Goal: Transaction & Acquisition: Purchase product/service

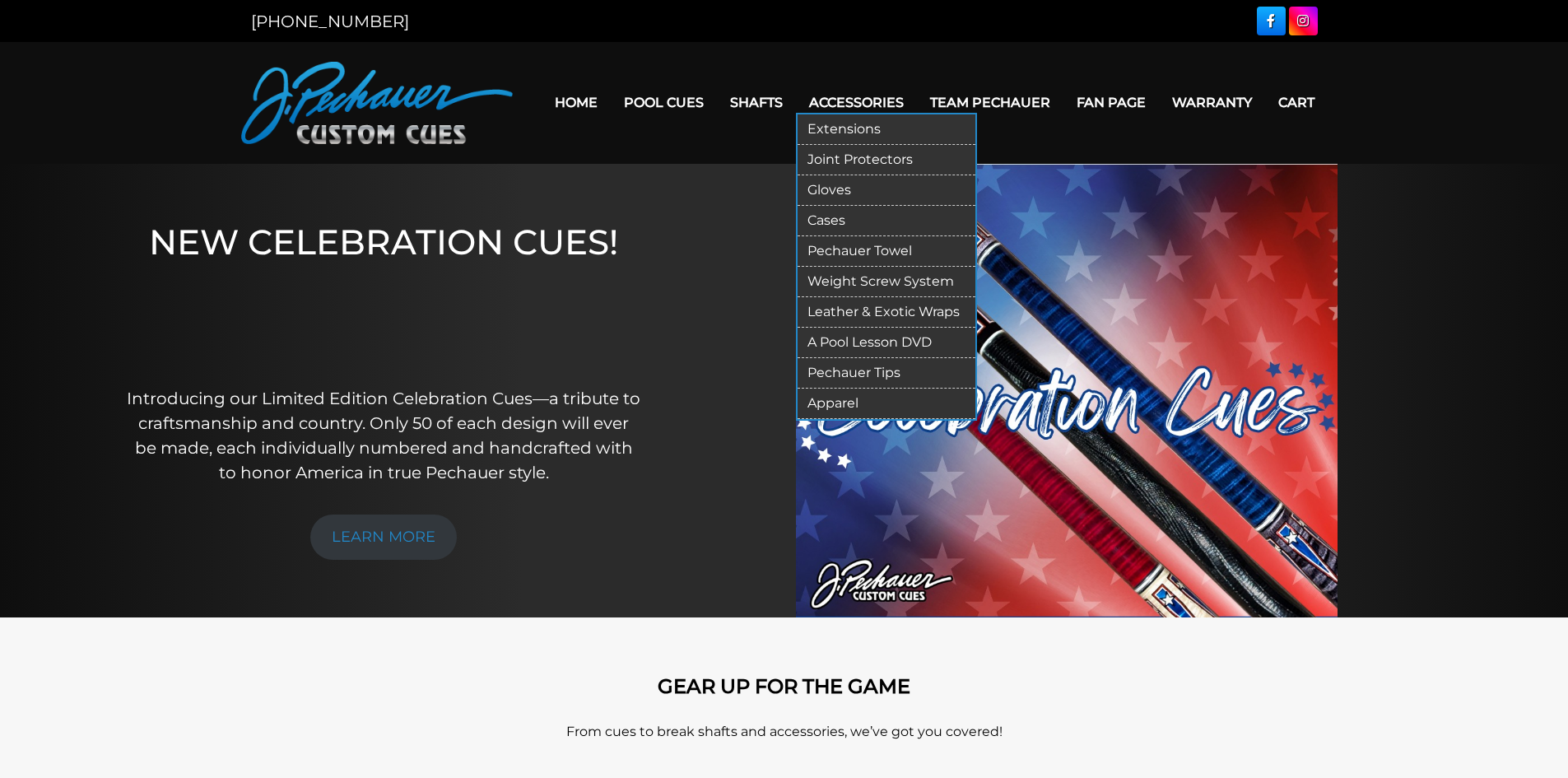
click at [877, 376] on link "Pechauer Tips" at bounding box center [887, 374] width 178 height 31
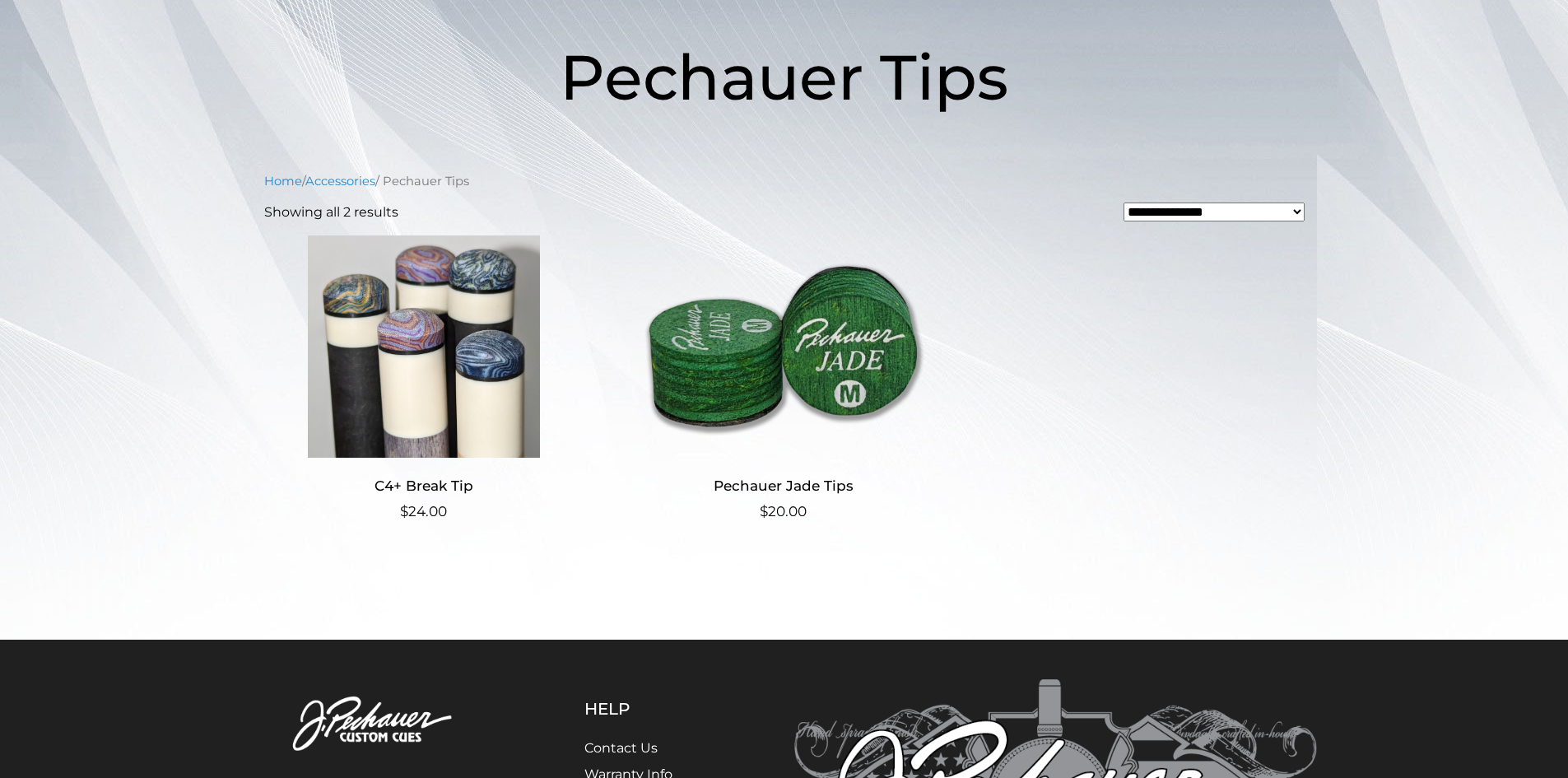
scroll to position [235, 0]
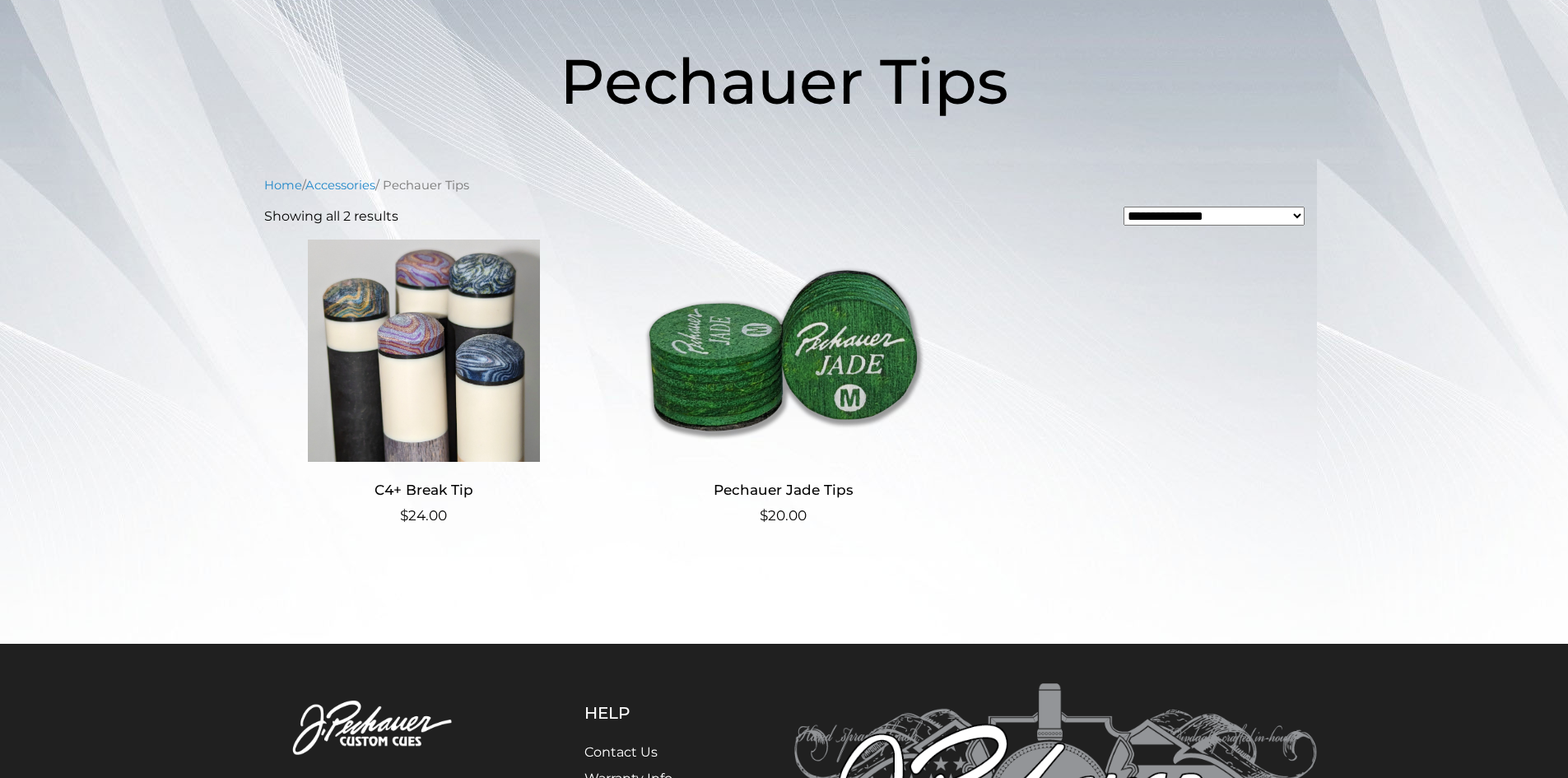
click at [431, 490] on h2 "C4+ Break Tip" at bounding box center [425, 491] width 321 height 31
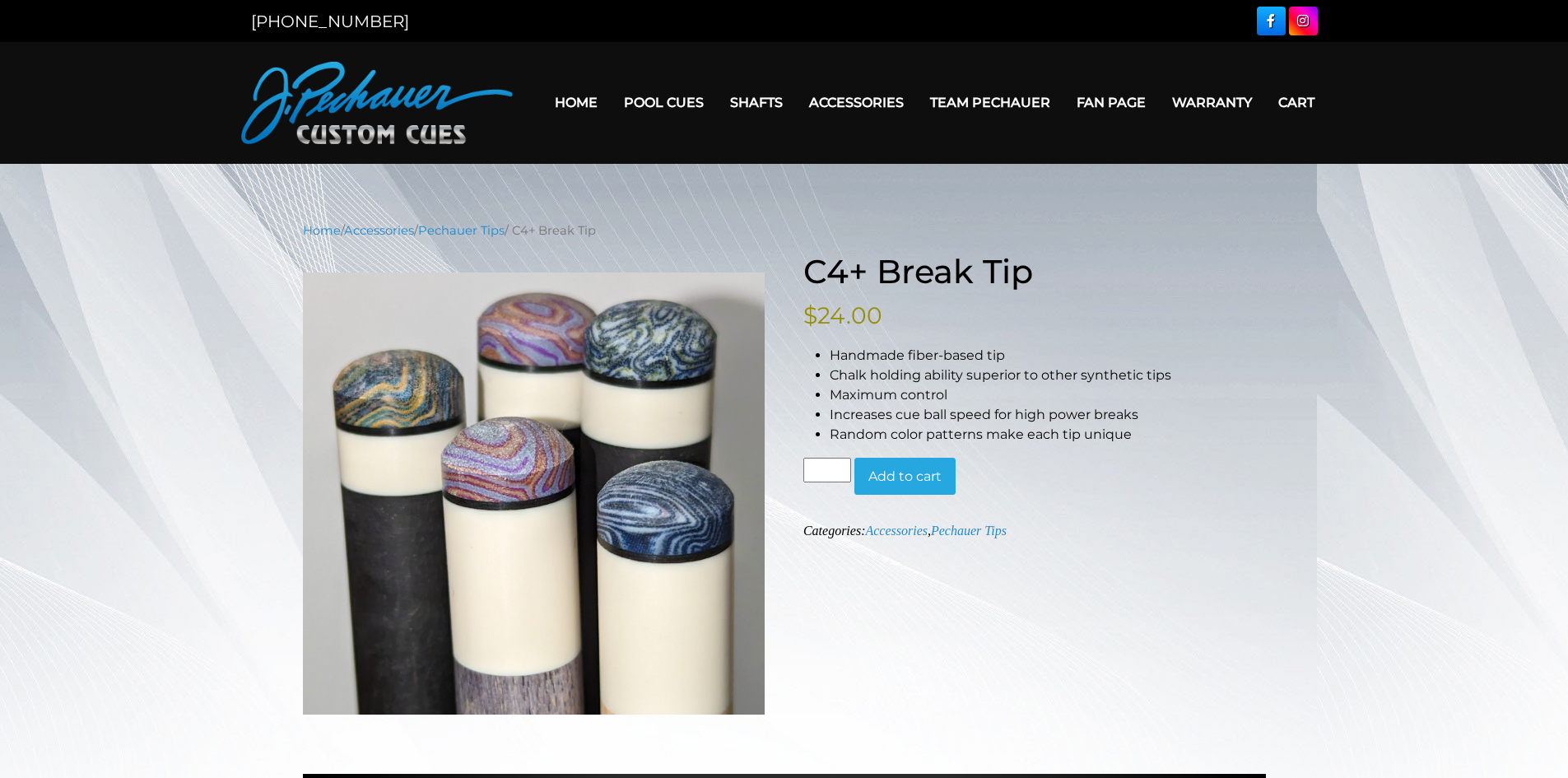
click at [839, 464] on input "*" at bounding box center [827, 470] width 48 height 25
type input "*"
click at [843, 477] on input "*" at bounding box center [827, 470] width 48 height 25
click at [901, 467] on button "Add to cart" at bounding box center [905, 477] width 101 height 38
